Goal: Information Seeking & Learning: Learn about a topic

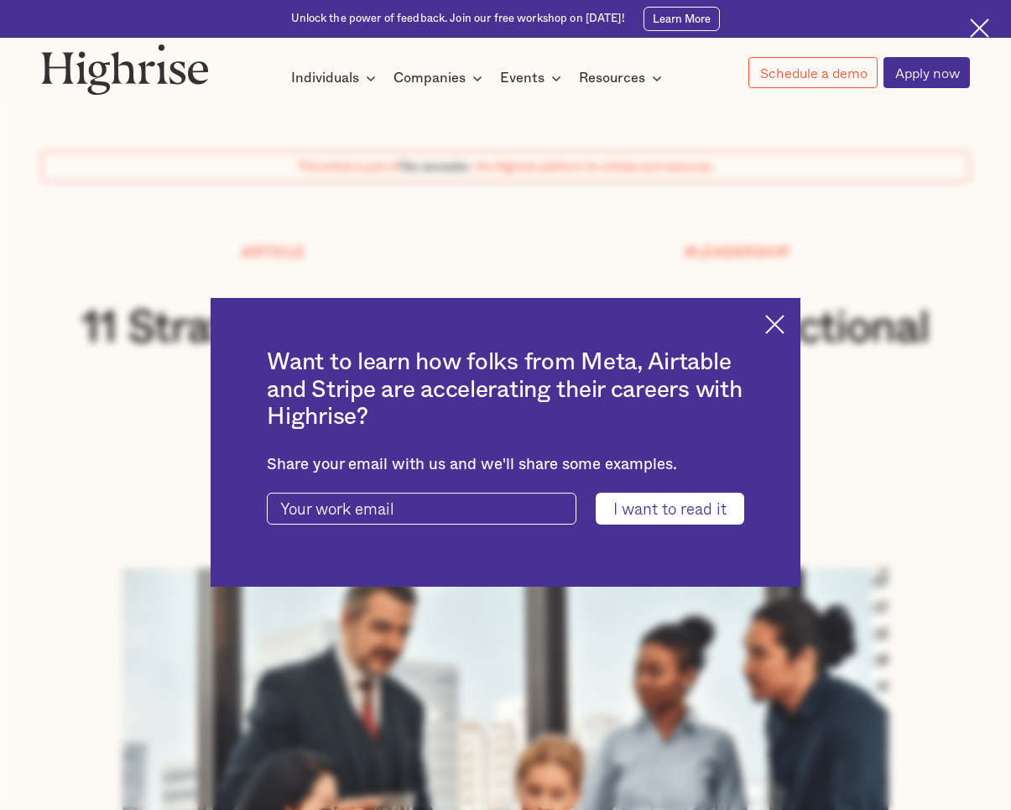
scroll to position [3889, 0]
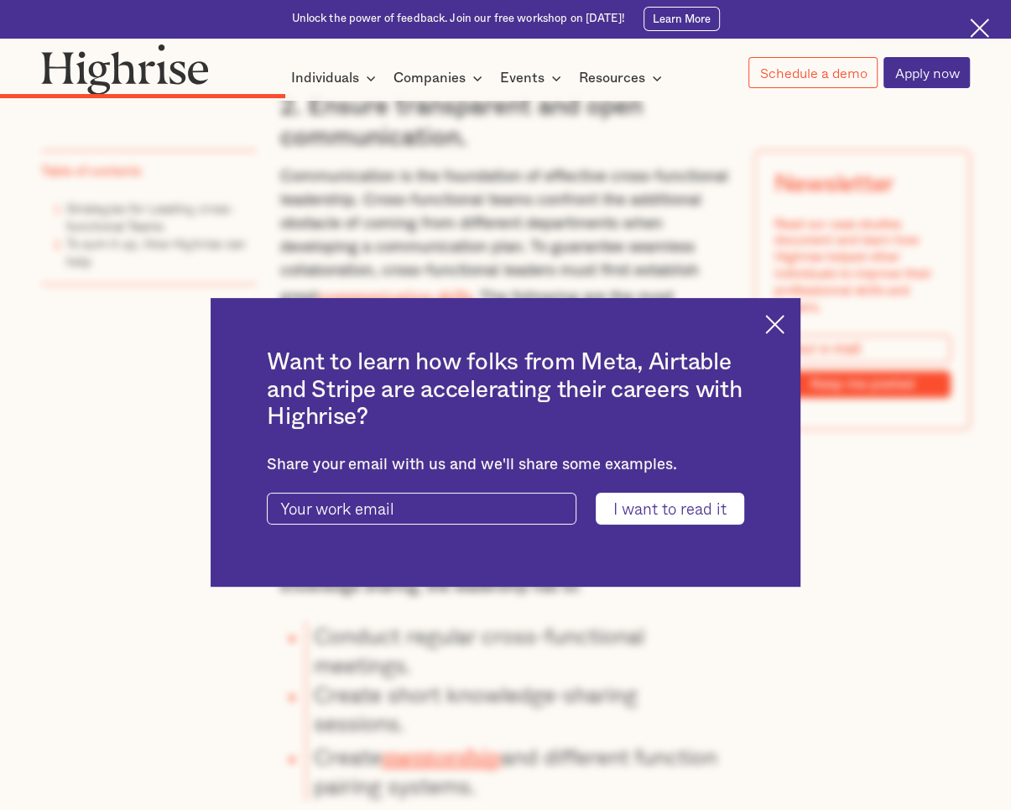
click at [785, 327] on img at bounding box center [775, 324] width 19 height 19
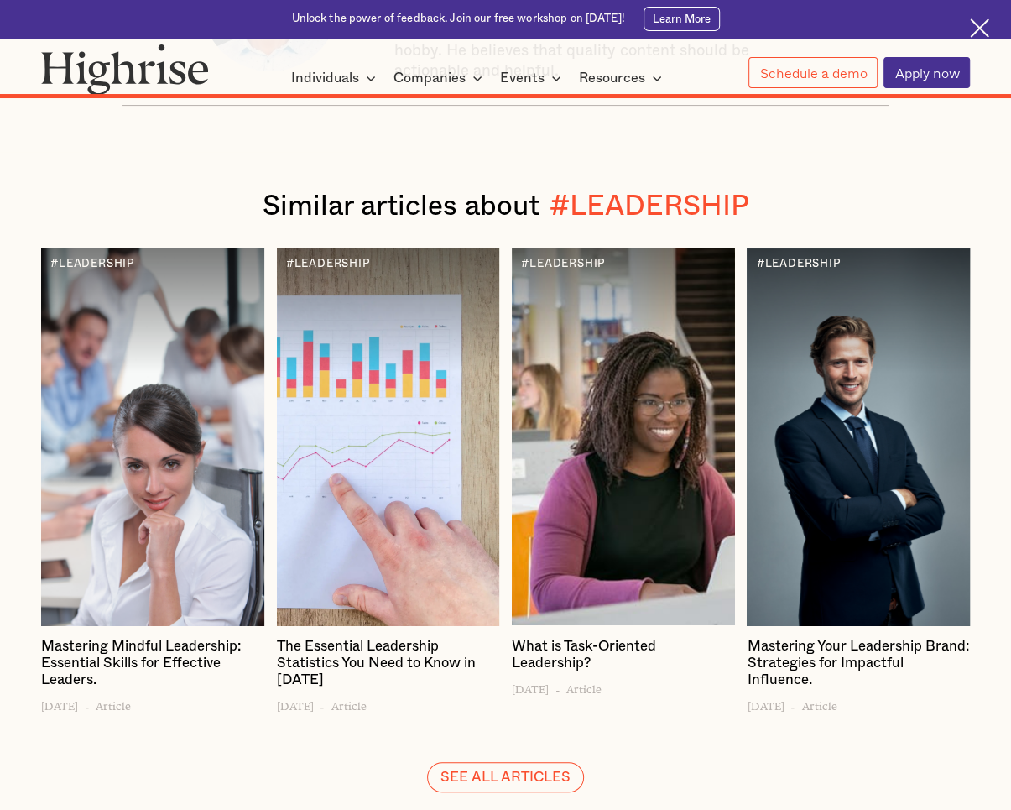
scroll to position [12199, 0]
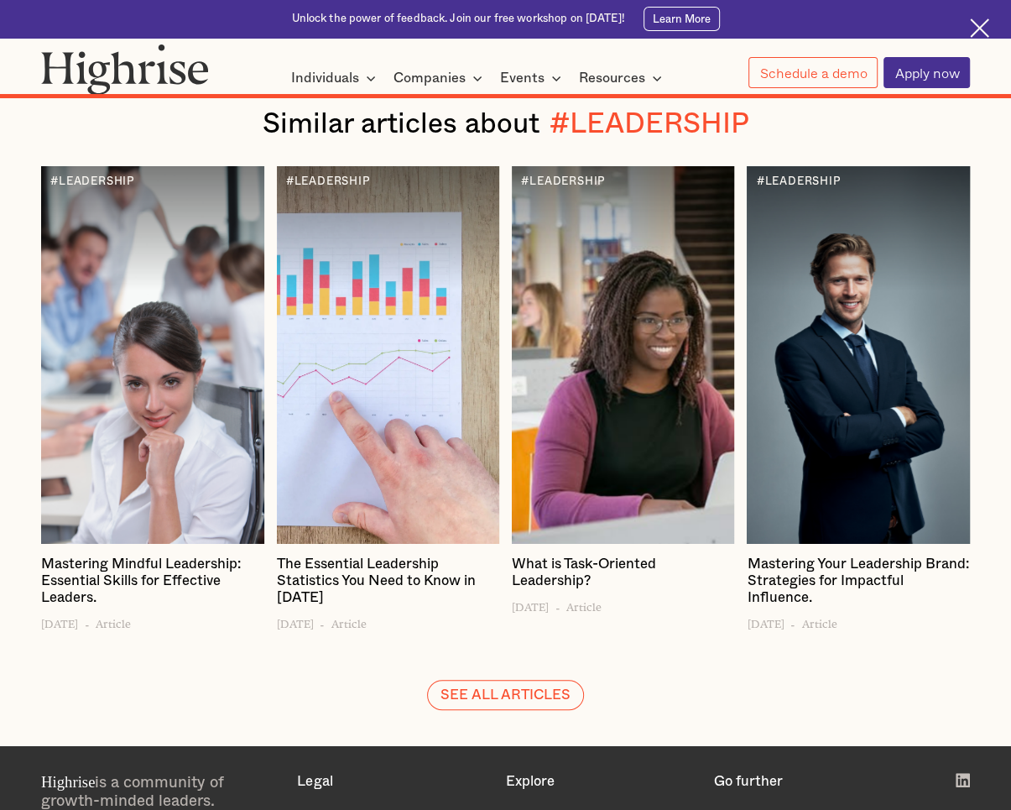
click at [613, 579] on h4 "What is Task-Oriented Leadership?" at bounding box center [623, 573] width 223 height 34
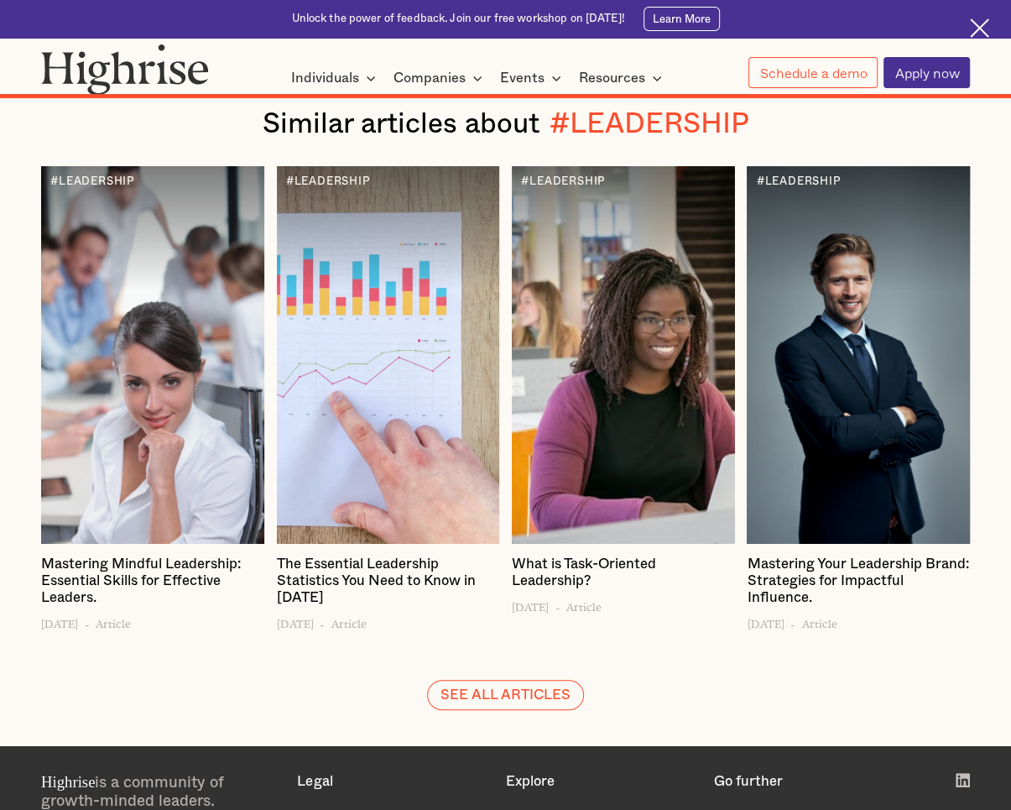
click at [588, 323] on div at bounding box center [623, 354] width 223 height 377
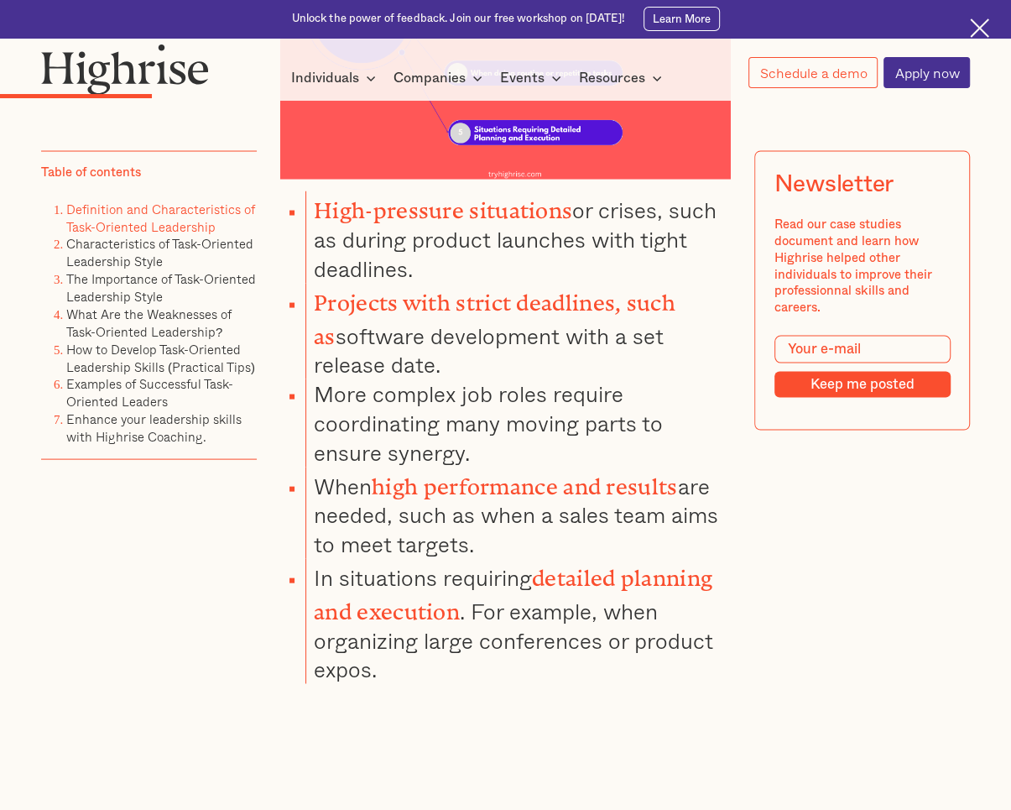
scroll to position [1930, 0]
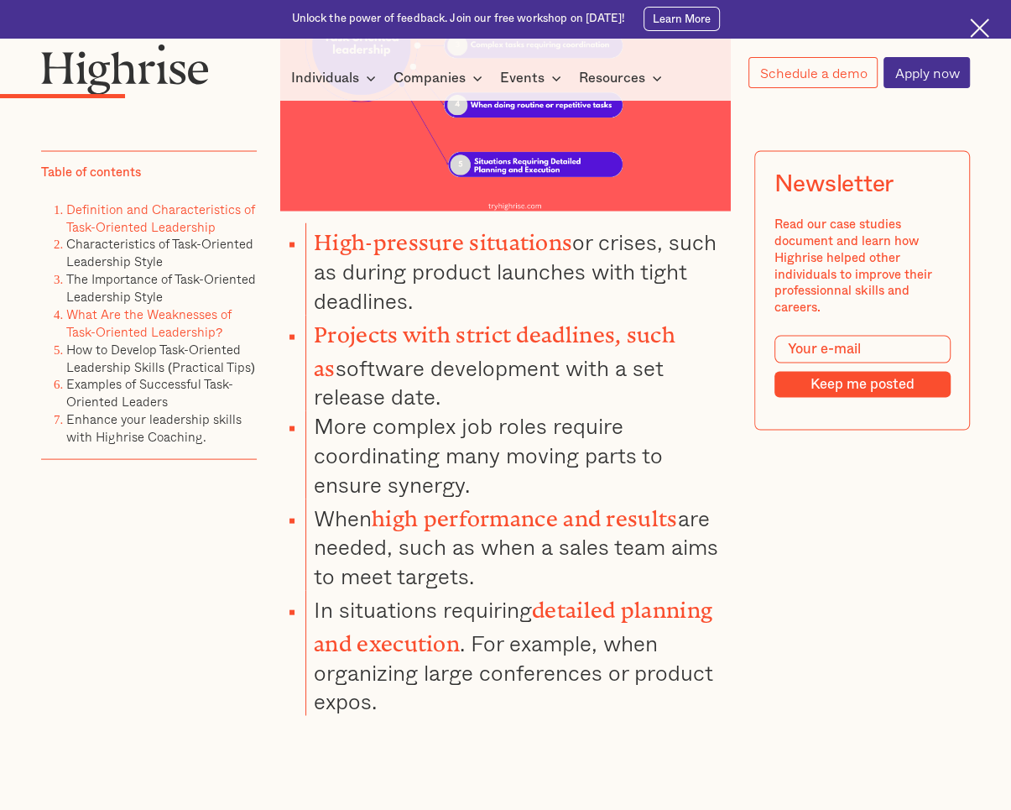
click at [164, 332] on link "What Are the Weaknesses of Task-Oriented Leadership?" at bounding box center [148, 323] width 165 height 37
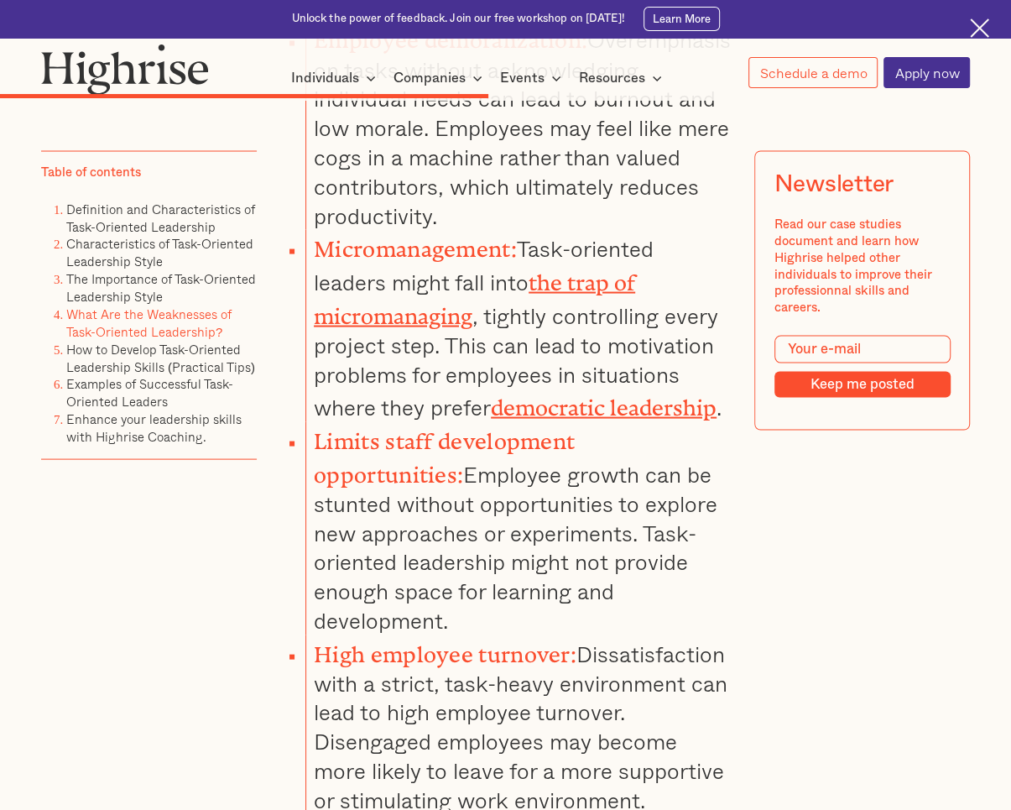
scroll to position [5914, 0]
